Goal: Task Accomplishment & Management: Use online tool/utility

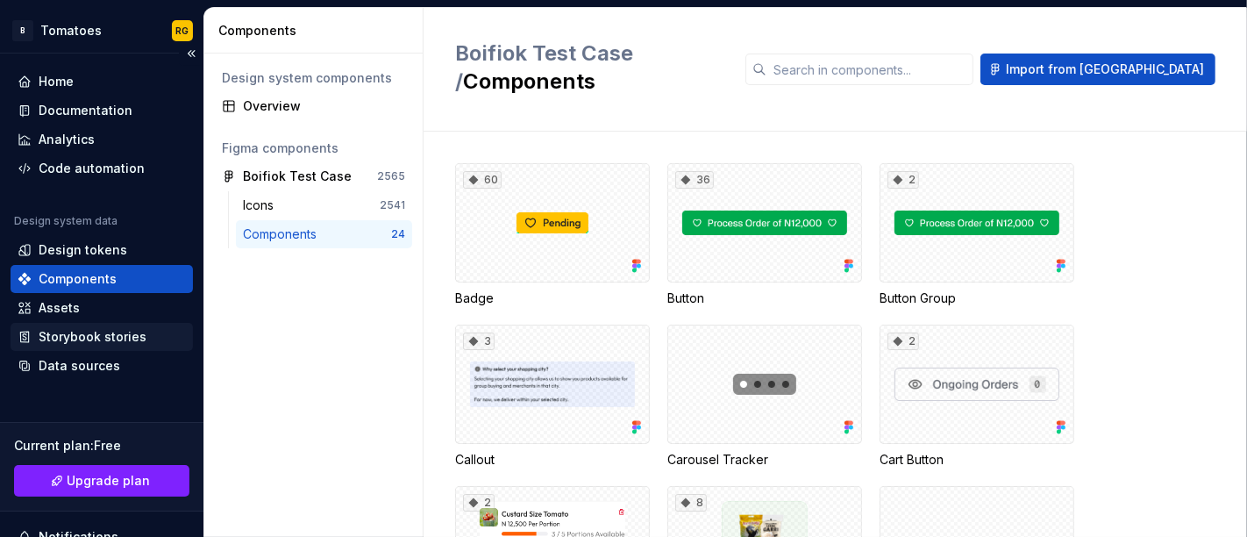
click at [119, 329] on div "Storybook stories" at bounding box center [93, 337] width 108 height 18
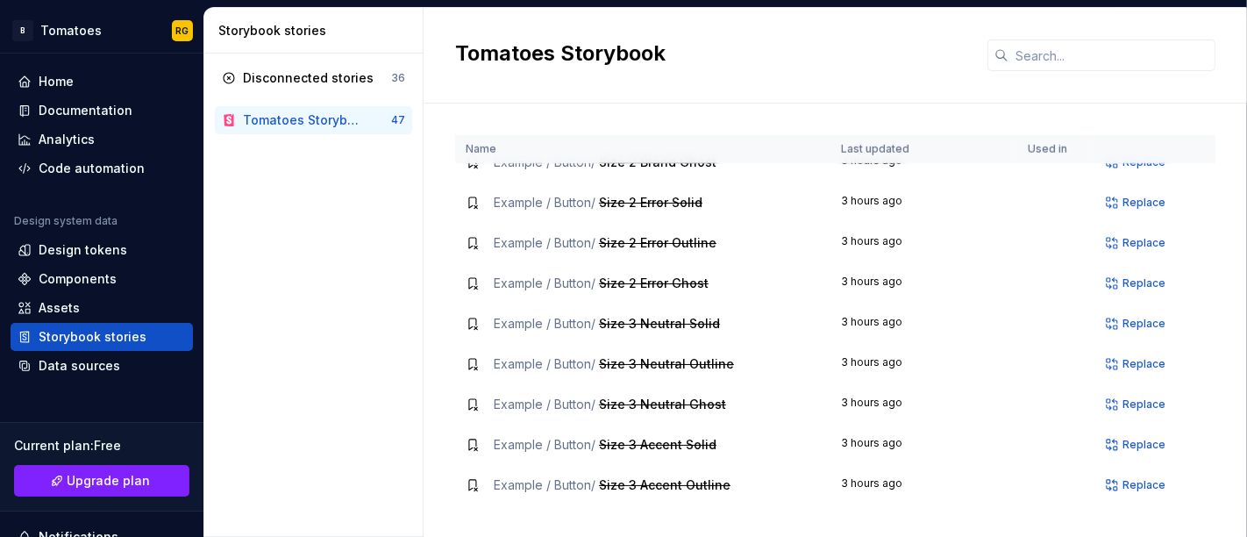
scroll to position [1503, 0]
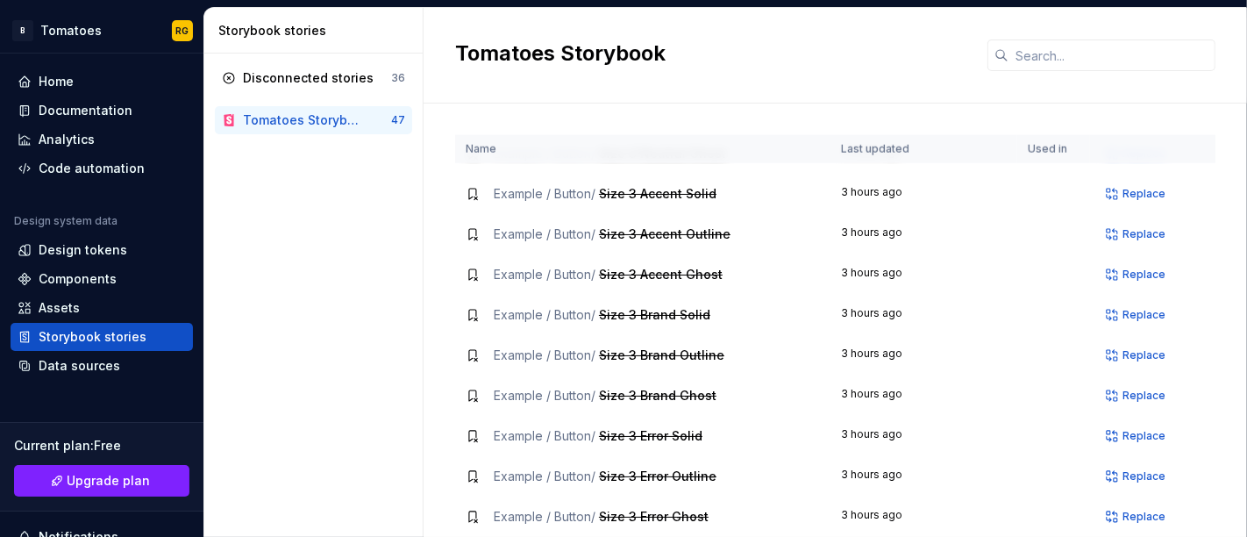
click at [359, 112] on div "Tomatoes Storybook" at bounding box center [302, 120] width 118 height 18
click at [82, 91] on div "Home" at bounding box center [102, 82] width 182 height 28
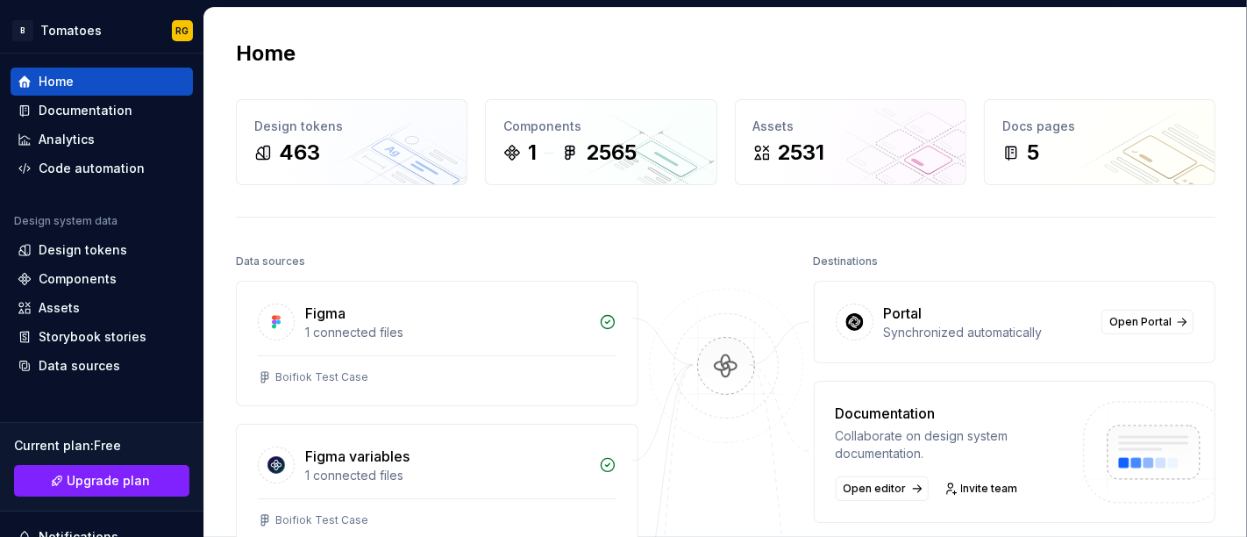
scroll to position [275, 0]
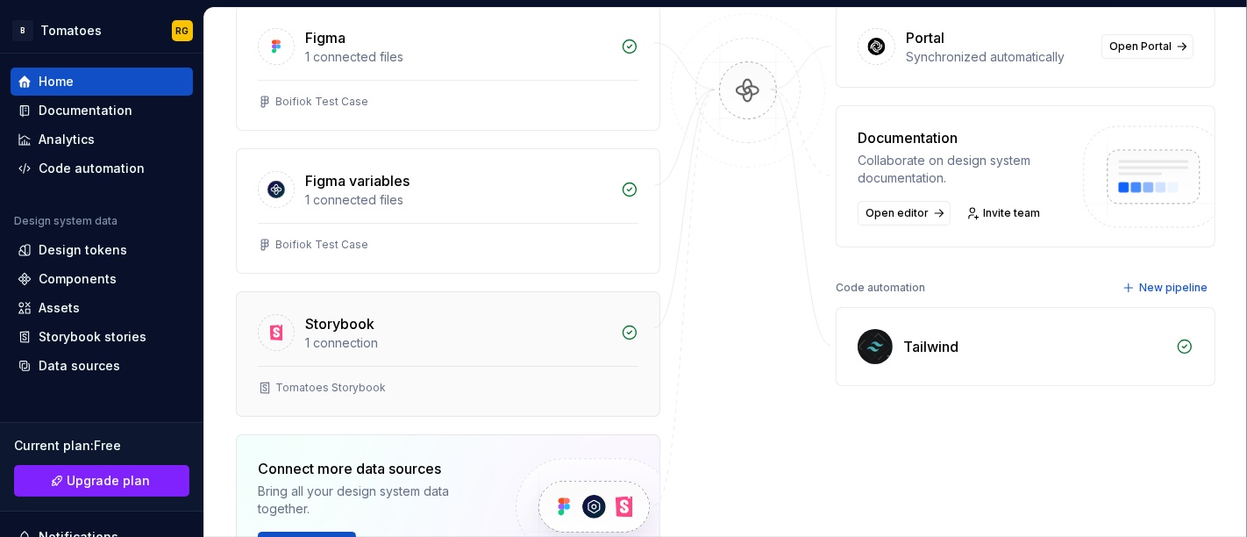
click at [410, 319] on div "Storybook" at bounding box center [457, 323] width 305 height 21
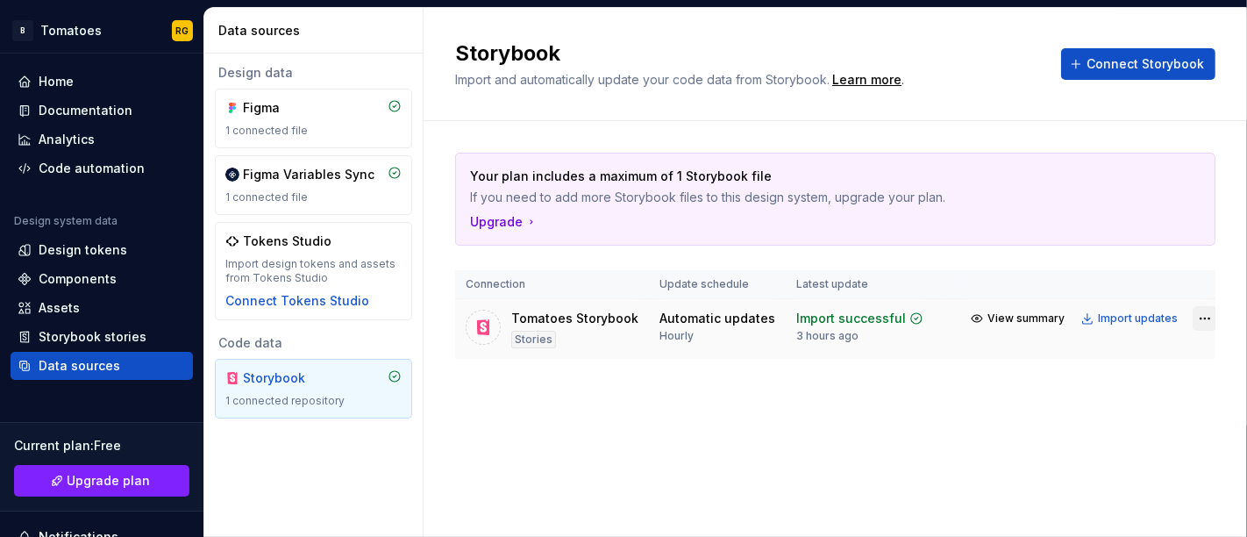
click at [1194, 311] on html "B Tomatoes RG Home Documentation Analytics Code automation Design system data D…" at bounding box center [623, 268] width 1247 height 537
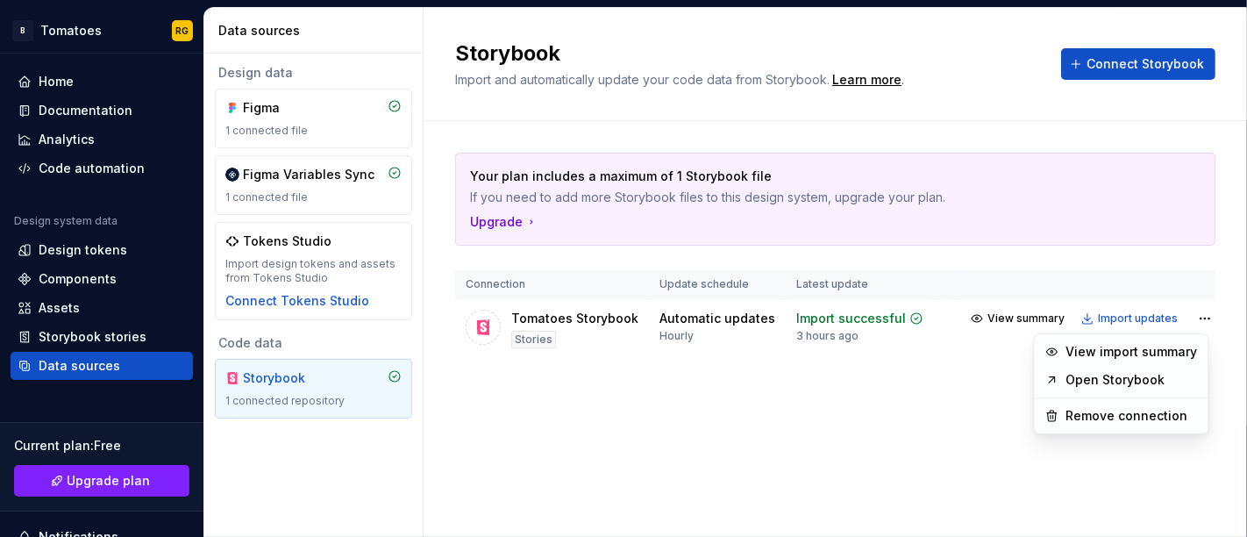
click at [1132, 314] on html "B Tomatoes RG Home Documentation Analytics Code automation Design system data D…" at bounding box center [623, 268] width 1247 height 537
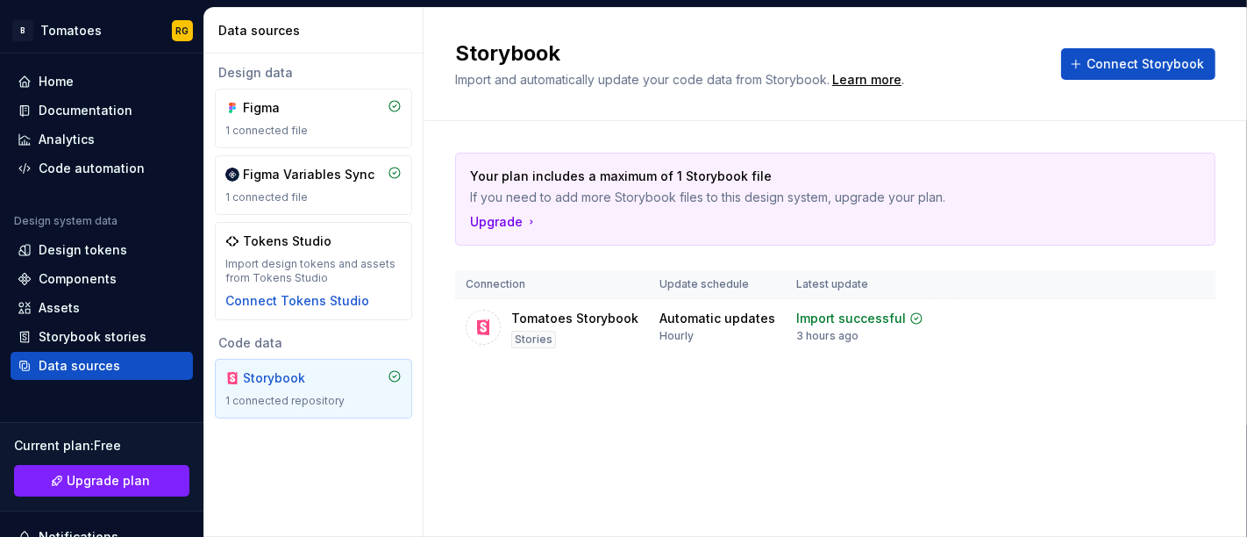
click at [1132, 314] on div "Import updates" at bounding box center [1138, 318] width 80 height 14
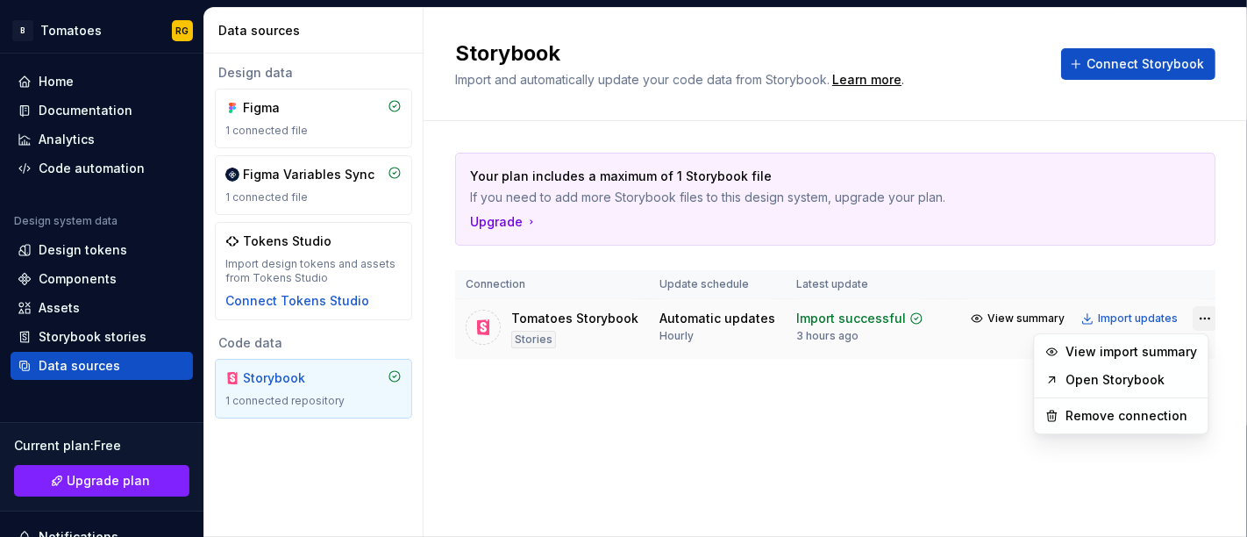
click at [1187, 316] on html "B Tomatoes RG Home Documentation Analytics Code automation Design system data D…" at bounding box center [623, 268] width 1247 height 537
click at [1132, 409] on div "Remove connection" at bounding box center [1133, 416] width 132 height 18
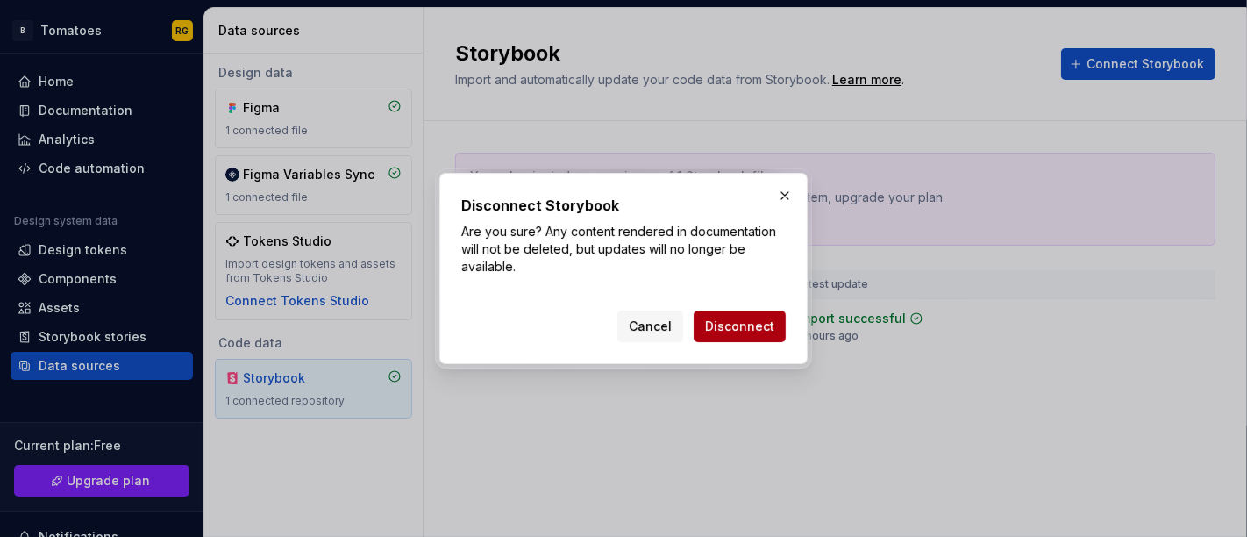
click at [778, 319] on button "Disconnect" at bounding box center [740, 327] width 92 height 32
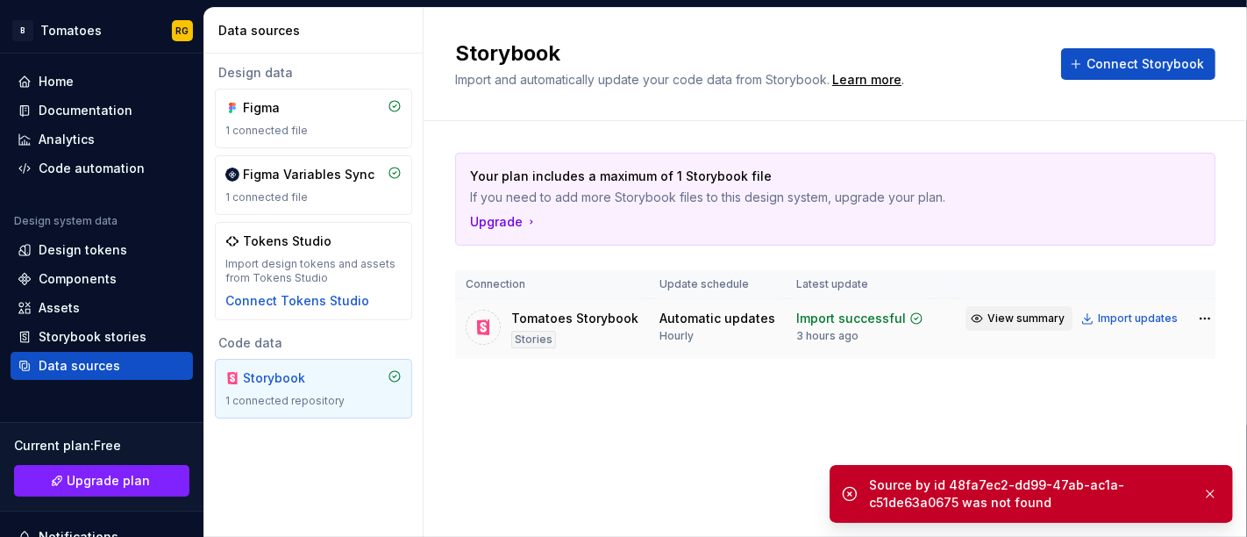
click at [1039, 319] on span "View summary" at bounding box center [1026, 318] width 77 height 14
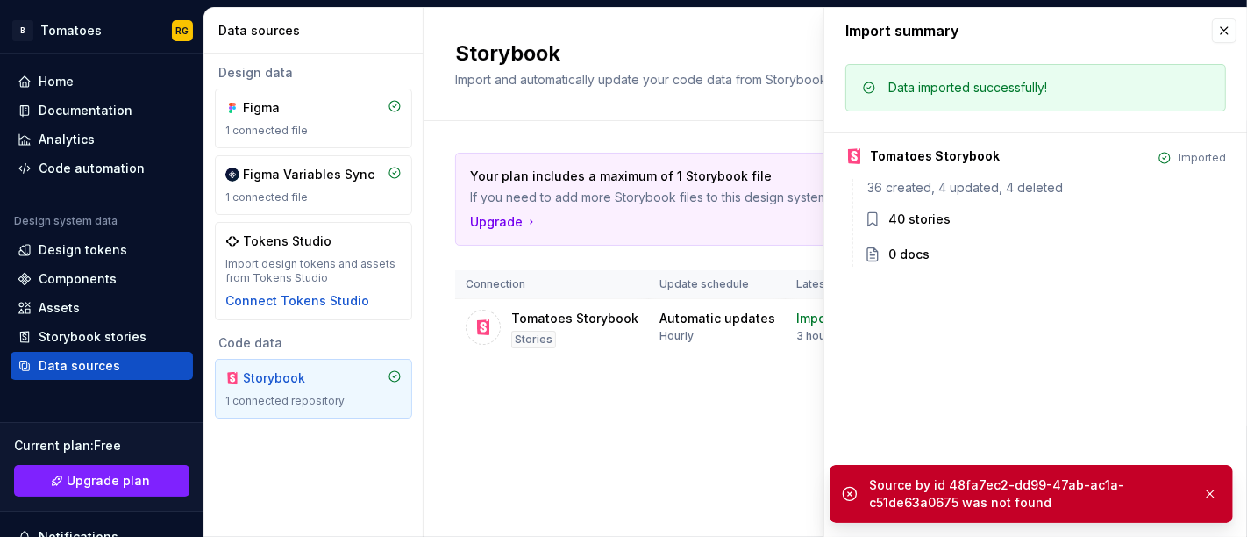
click at [759, 374] on div "Your plan includes a maximum of 1 Storybook file If you need to add more Storyb…" at bounding box center [835, 273] width 761 height 304
click at [1215, 33] on button "button" at bounding box center [1224, 30] width 25 height 25
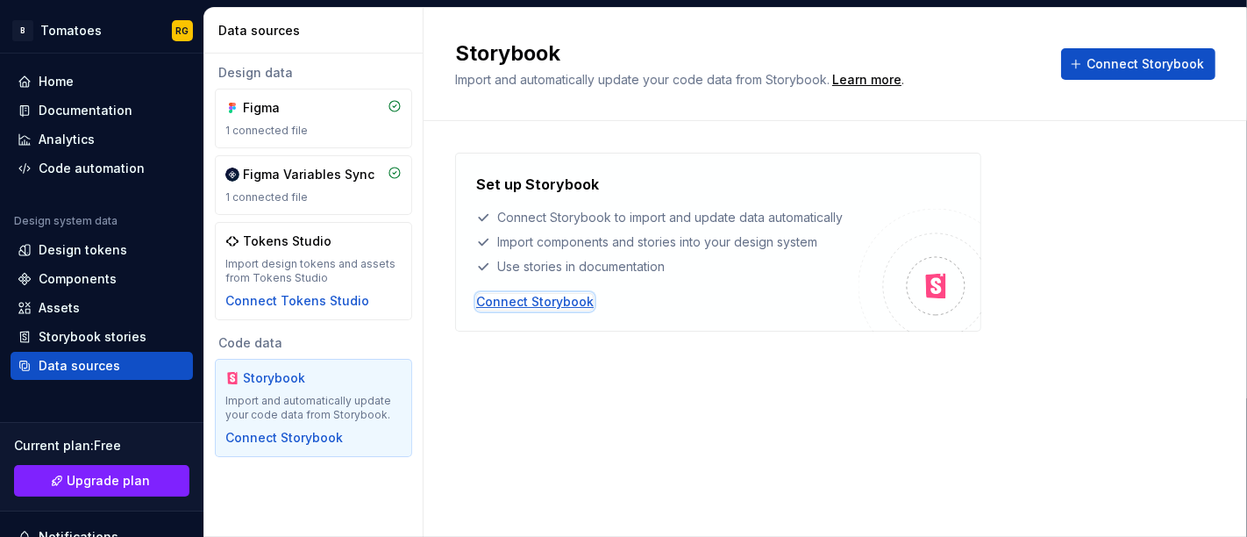
click at [575, 297] on div "Connect Storybook" at bounding box center [535, 302] width 118 height 18
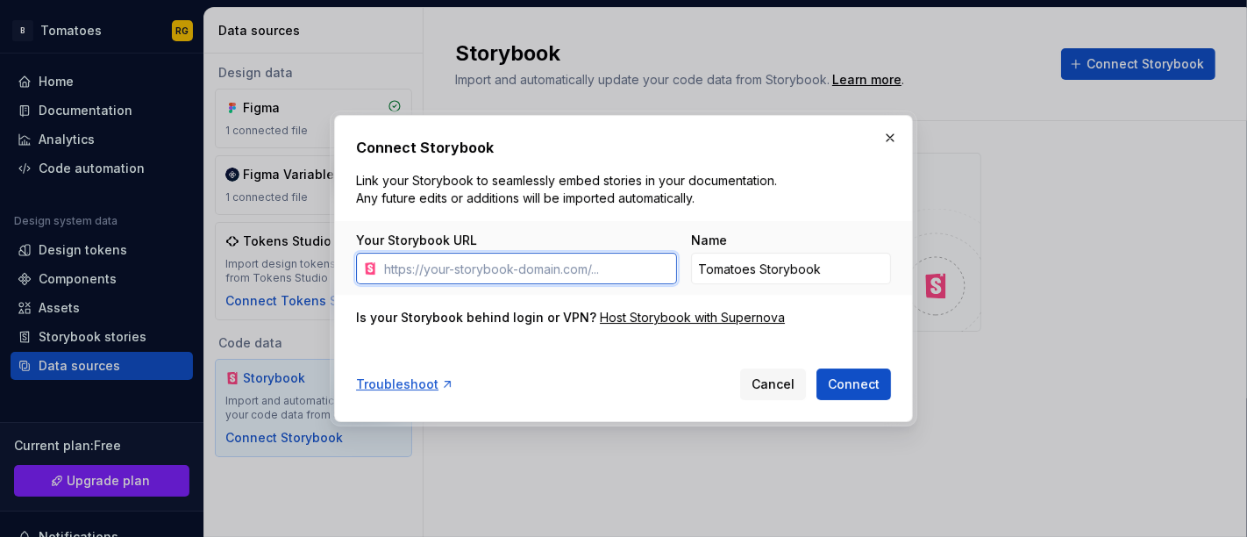
click at [576, 254] on input "Your Storybook URL" at bounding box center [527, 269] width 300 height 32
type input "http://localhost:6006/?path=/story/example-button--primary"
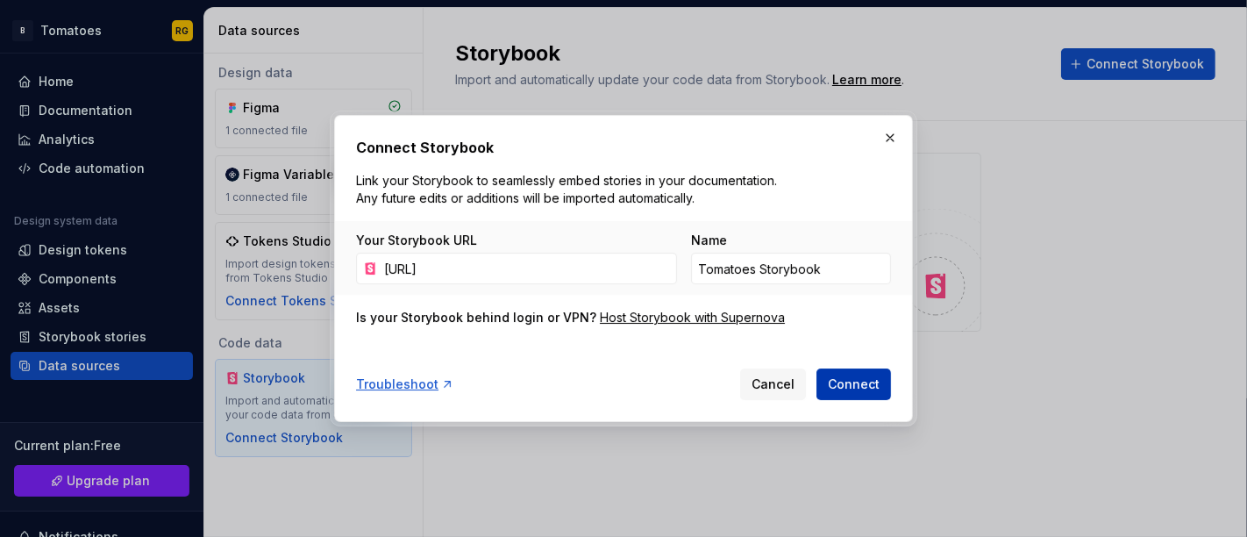
click at [835, 375] on span "Connect" at bounding box center [854, 384] width 52 height 18
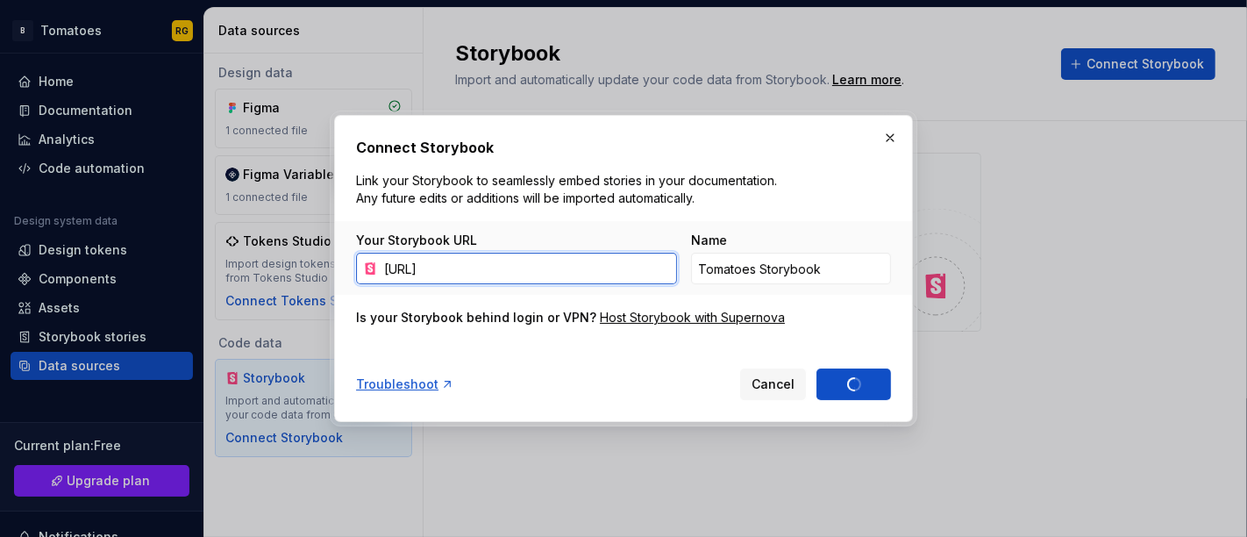
click at [570, 278] on input "http://localhost:6006/?path=/story/example-button--primary" at bounding box center [527, 269] width 300 height 32
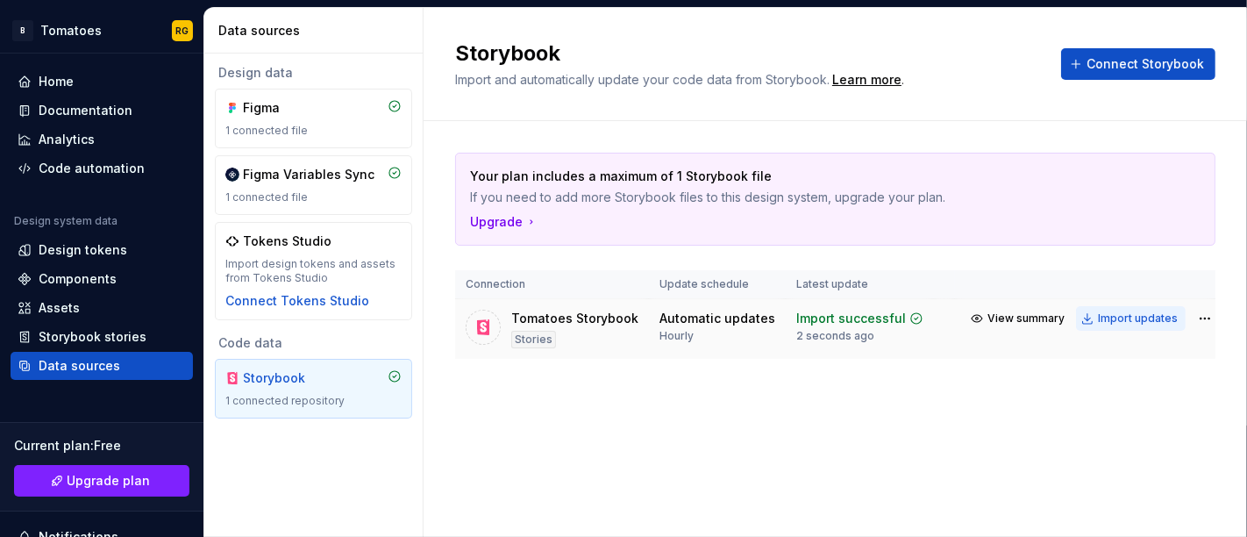
click at [1102, 317] on div "Import updates" at bounding box center [1138, 318] width 80 height 14
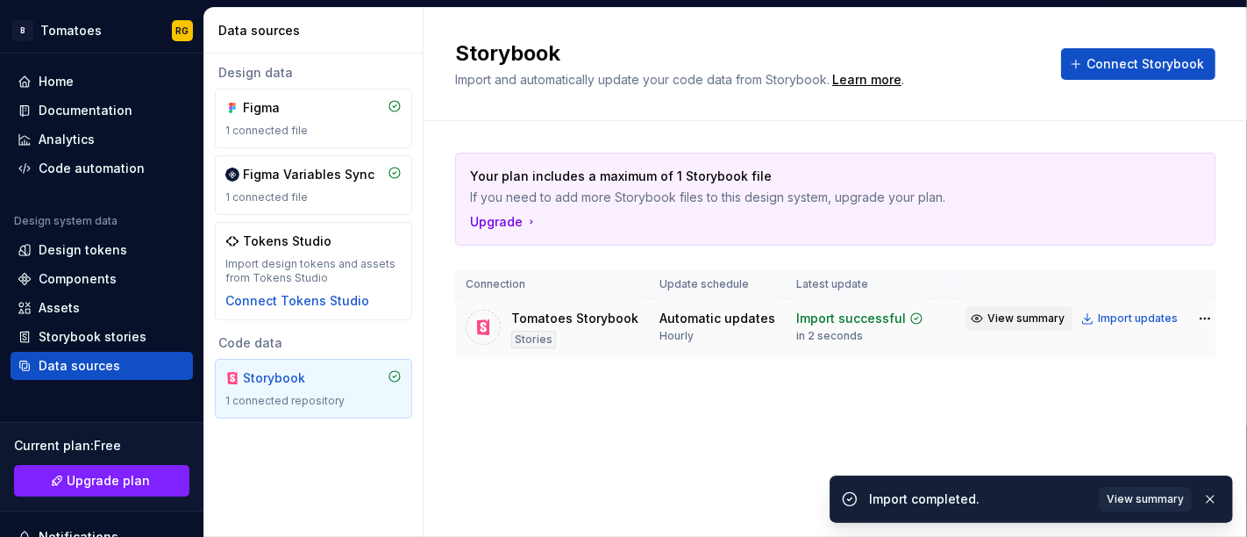
click at [988, 319] on span "View summary" at bounding box center [1026, 318] width 77 height 14
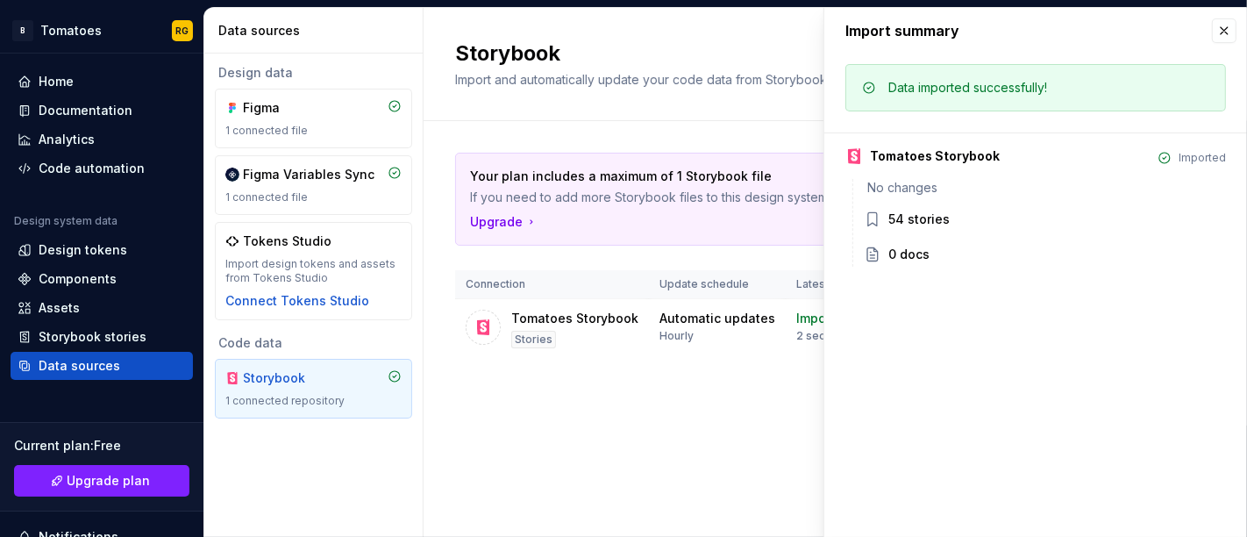
click at [553, 384] on div "Your plan includes a maximum of 1 Storybook file If you need to add more Storyb…" at bounding box center [835, 273] width 761 height 304
click at [1230, 28] on button "button" at bounding box center [1224, 30] width 25 height 25
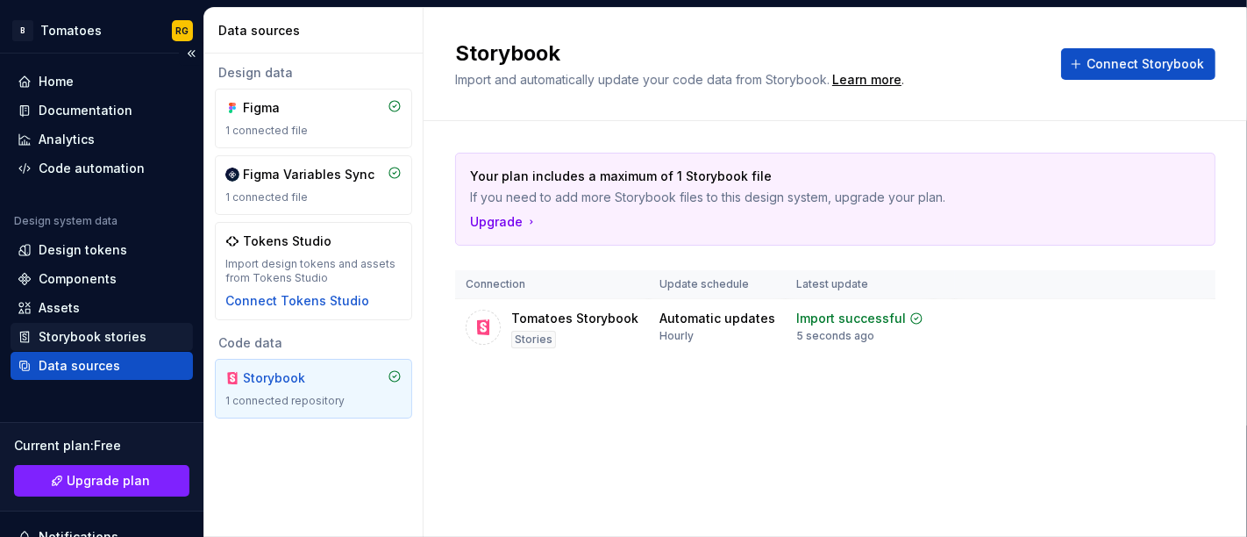
click at [141, 326] on div "Storybook stories" at bounding box center [102, 337] width 182 height 28
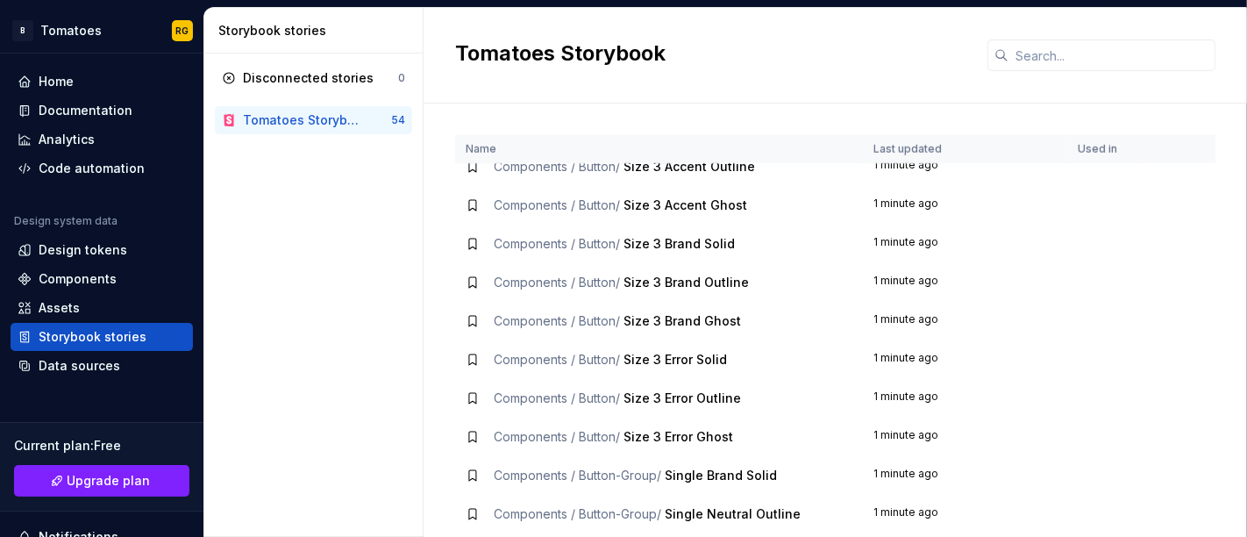
scroll to position [1095, 0]
